Goal: Task Accomplishment & Management: Use online tool/utility

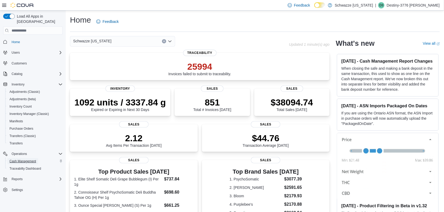
click at [24, 159] on span "Cash Management" at bounding box center [22, 161] width 27 height 4
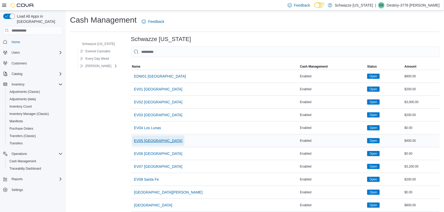
click at [142, 141] on span "EV05 [GEOGRAPHIC_DATA]" at bounding box center [158, 140] width 48 height 5
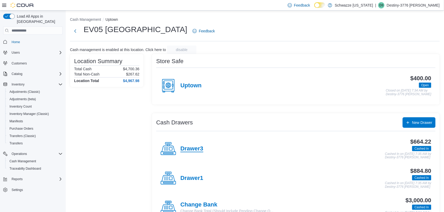
click at [195, 149] on h4 "Drawer3" at bounding box center [191, 148] width 23 height 7
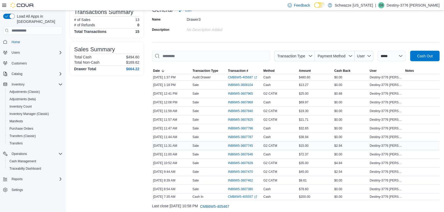
scroll to position [41, 0]
click at [243, 85] on span "INB6W5-3608104" at bounding box center [240, 85] width 25 height 4
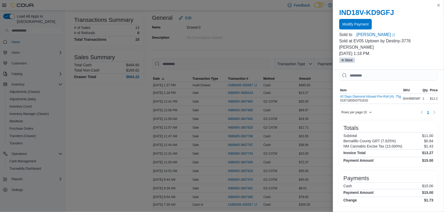
scroll to position [9, 0]
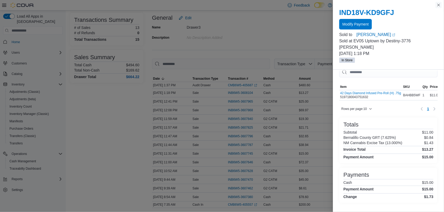
click at [439, 2] on button "Close this dialog" at bounding box center [438, 5] width 6 height 6
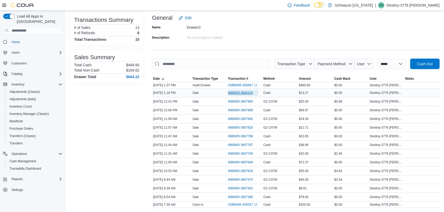
click at [255, 91] on span "INB6W5-3608104" at bounding box center [243, 93] width 30 height 6
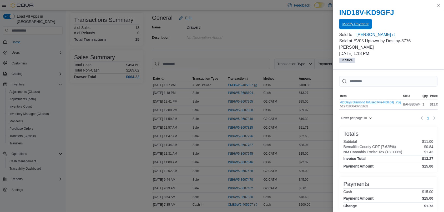
click at [353, 27] on span "Modify Payment" at bounding box center [355, 24] width 26 height 11
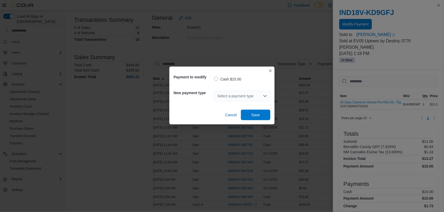
click at [265, 94] on icon "Open list of options" at bounding box center [265, 96] width 4 height 4
click at [249, 111] on span "G2 CATM" at bounding box center [245, 112] width 44 height 5
click at [257, 116] on span "Save" at bounding box center [255, 114] width 8 height 5
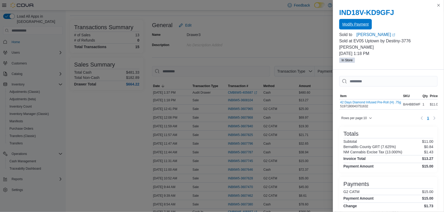
scroll to position [24, 0]
